Goal: Information Seeking & Learning: Learn about a topic

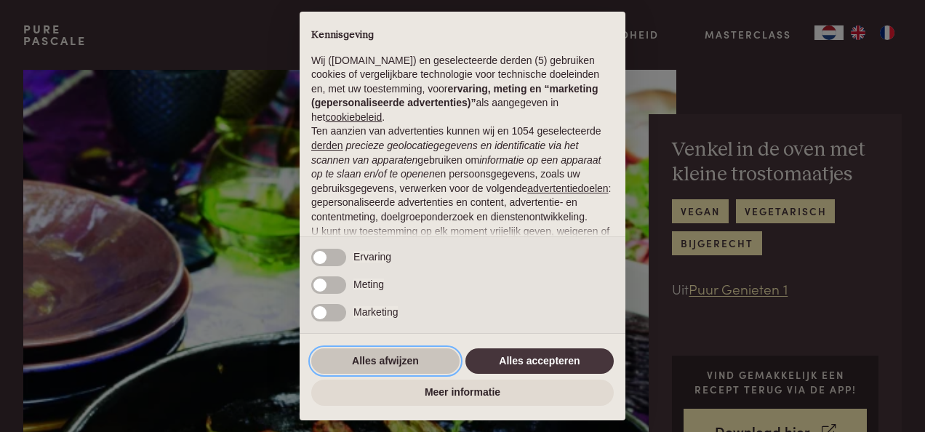
click at [369, 354] on button "Alles afwijzen" at bounding box center [385, 361] width 148 height 26
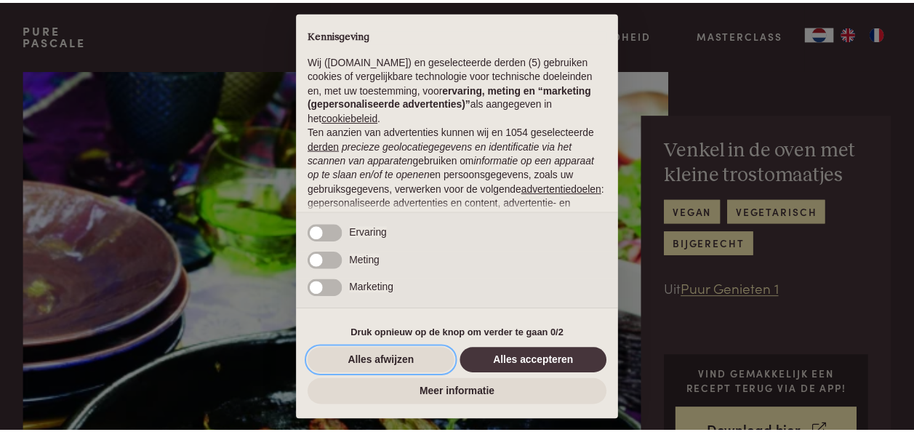
scroll to position [152, 0]
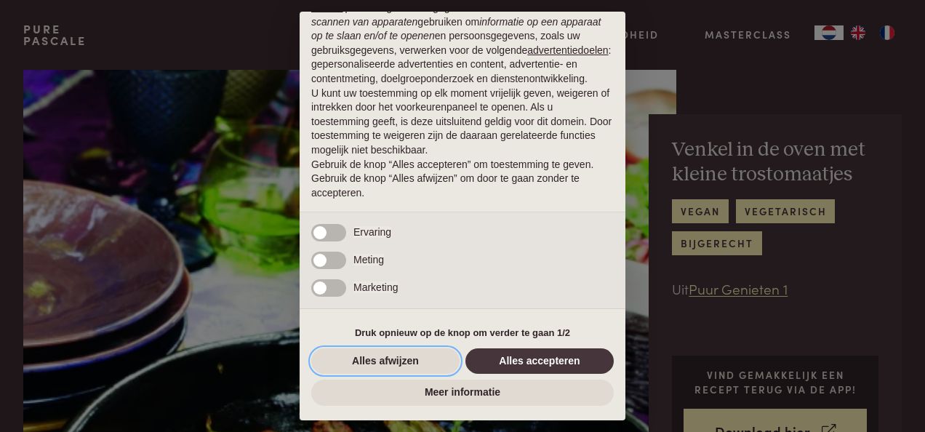
click at [393, 361] on button "Alles afwijzen" at bounding box center [385, 361] width 148 height 26
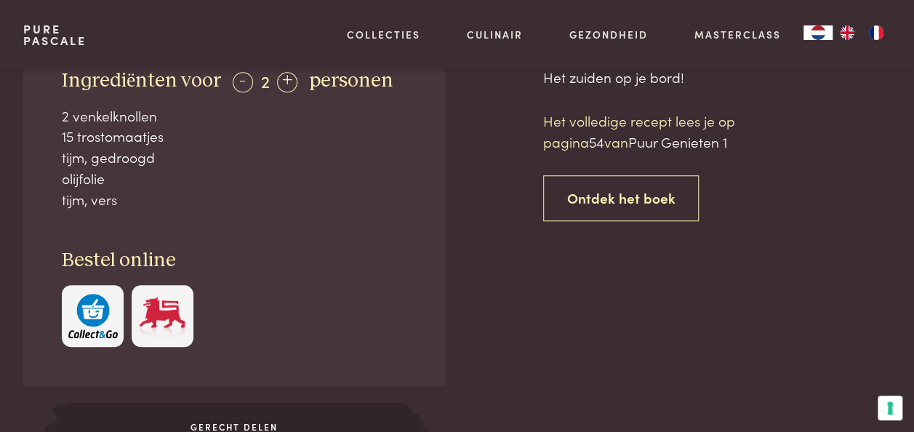
scroll to position [509, 0]
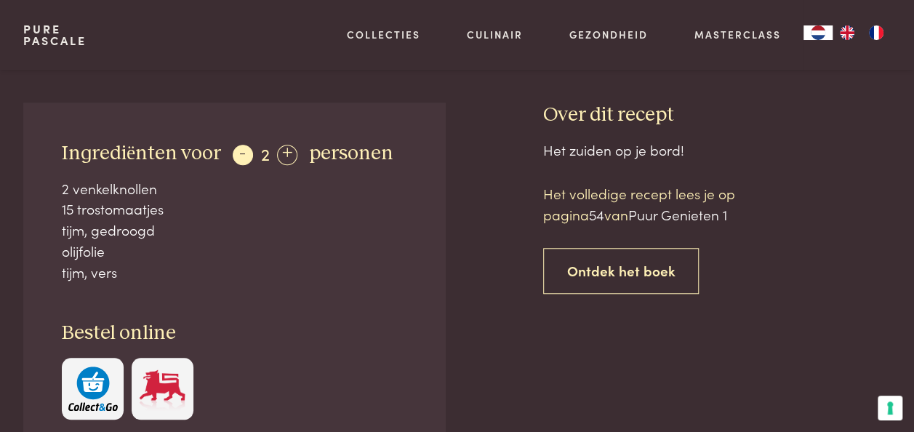
click at [240, 153] on div "-" at bounding box center [243, 155] width 20 height 20
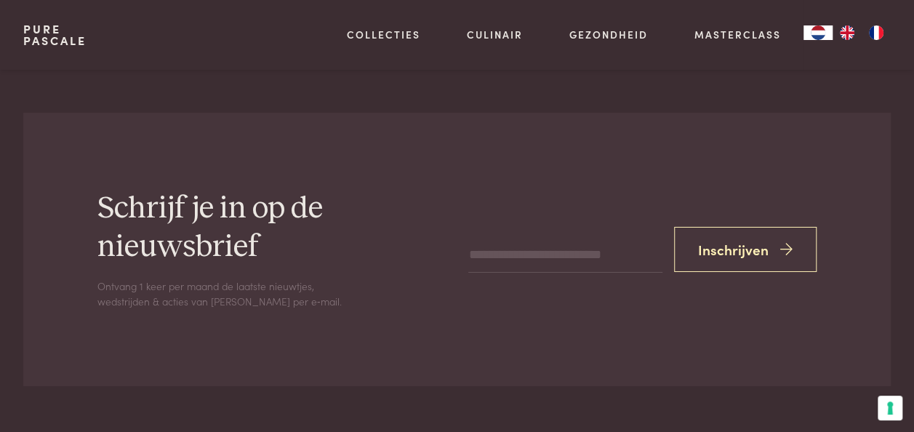
scroll to position [2144, 0]
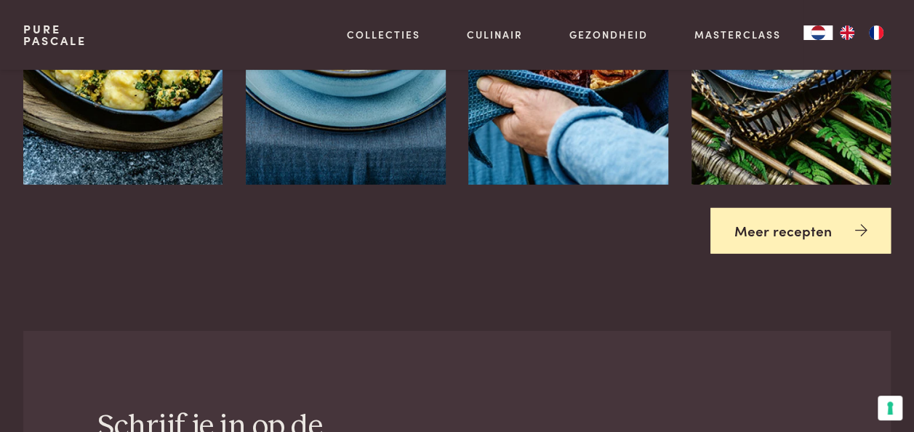
click at [764, 227] on link "Meer recepten" at bounding box center [800, 231] width 181 height 46
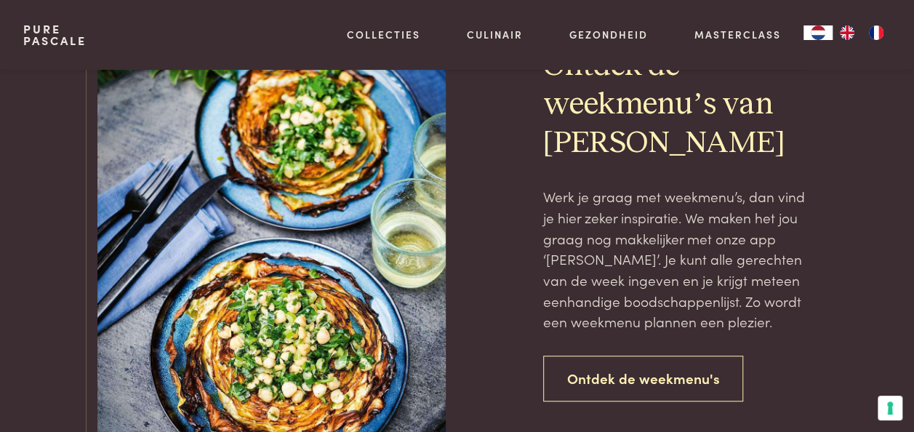
scroll to position [3200, 0]
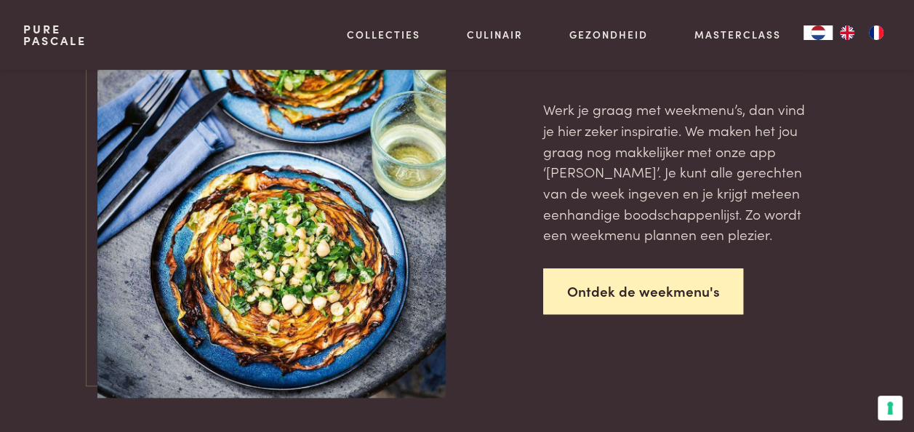
click at [645, 270] on link "Ontdek de weekmenu's" at bounding box center [643, 291] width 201 height 46
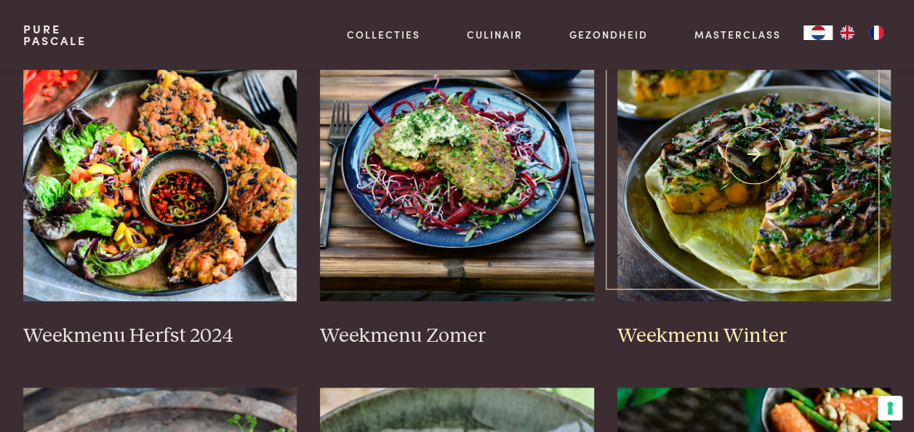
scroll to position [436, 0]
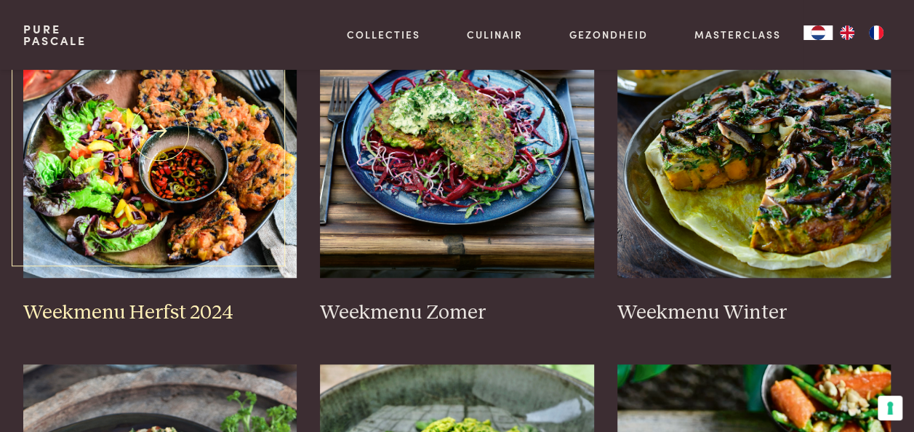
click at [215, 173] on img at bounding box center [160, 132] width 274 height 291
